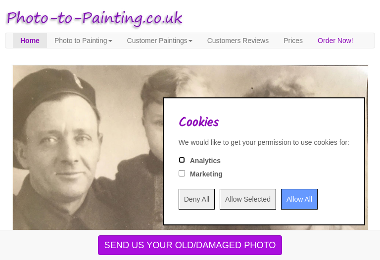
click at [179, 158] on input "Analytics" at bounding box center [182, 160] width 6 height 6
checkbox input "true"
click at [231, 196] on input "Allow Selected" at bounding box center [248, 199] width 56 height 21
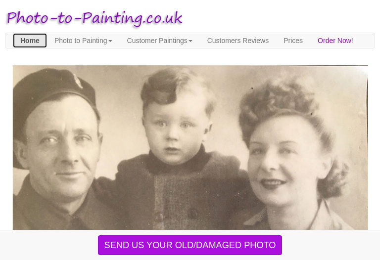
click at [29, 38] on link "Home" at bounding box center [30, 40] width 34 height 15
